Goal: Task Accomplishment & Management: Use online tool/utility

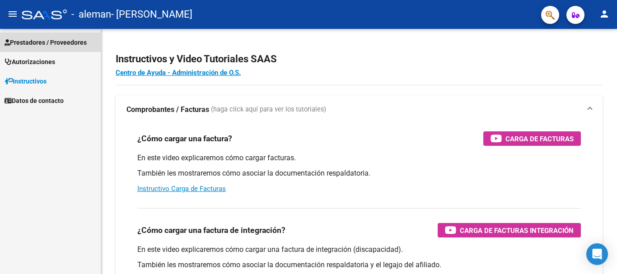
click at [44, 43] on span "Prestadores / Proveedores" at bounding box center [46, 42] width 82 height 10
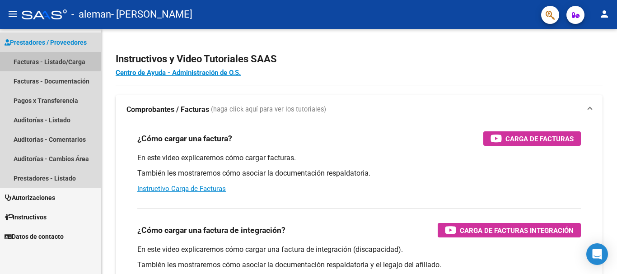
click at [49, 57] on link "Facturas - Listado/Carga" at bounding box center [50, 61] width 101 height 19
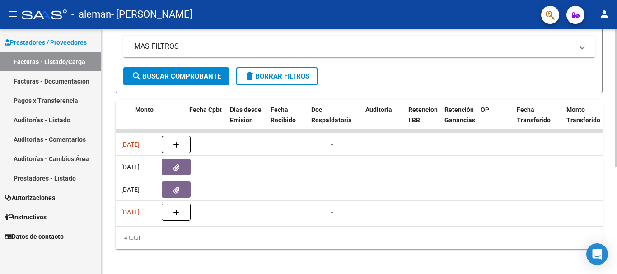
scroll to position [0, 396]
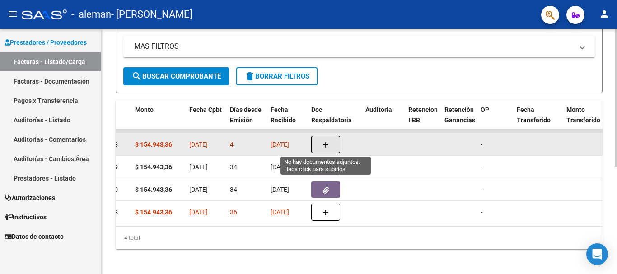
click at [320, 142] on button "button" at bounding box center [325, 144] width 29 height 17
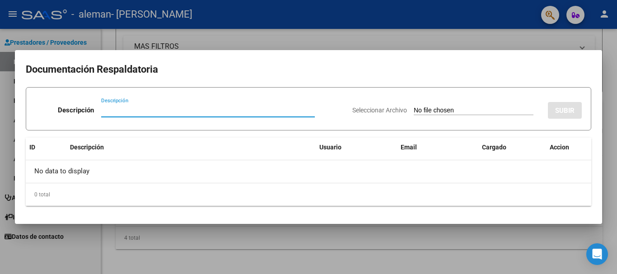
click at [118, 111] on input "Descripción" at bounding box center [208, 110] width 214 height 8
type input "Planilla de asistencia"
click at [469, 113] on input "Seleccionar Archivo" at bounding box center [474, 111] width 120 height 9
type input "C:\fakepath\ABOUD.pdf"
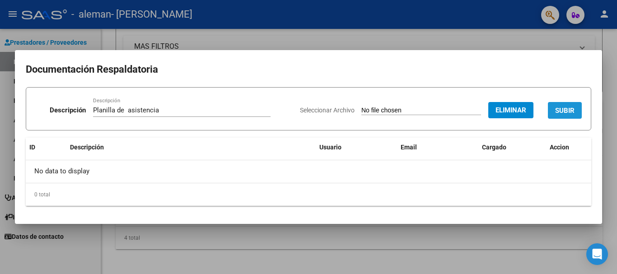
click at [574, 113] on span "SUBIR" at bounding box center [564, 111] width 19 height 8
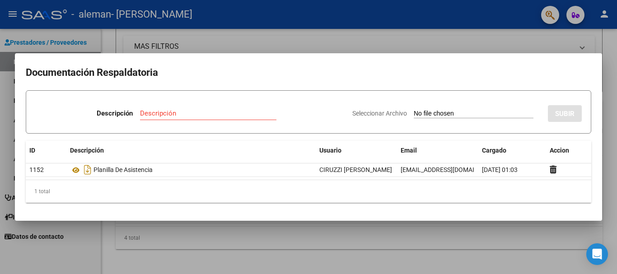
click at [378, 39] on div at bounding box center [308, 137] width 617 height 274
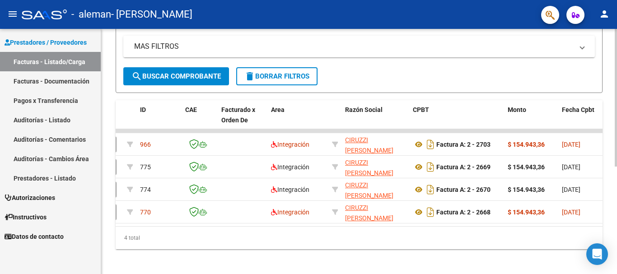
scroll to position [0, 0]
